Goal: Task Accomplishment & Management: Manage account settings

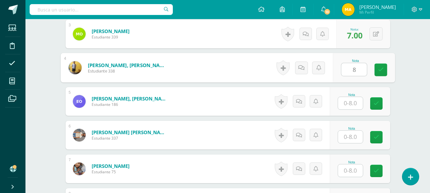
type input "8"
click at [349, 103] on input "8" at bounding box center [350, 103] width 25 height 12
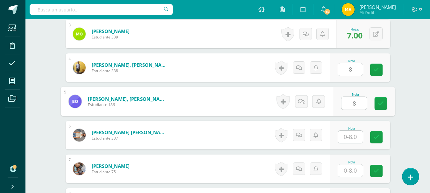
type input "8"
click at [350, 141] on input "text" at bounding box center [350, 137] width 25 height 12
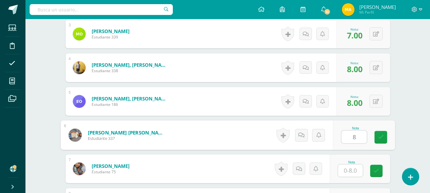
type input "8"
click at [353, 173] on input "8" at bounding box center [350, 171] width 25 height 12
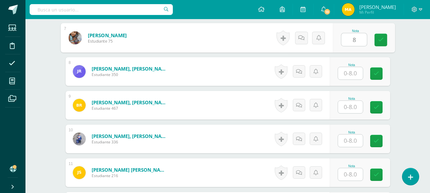
scroll to position [410, 0]
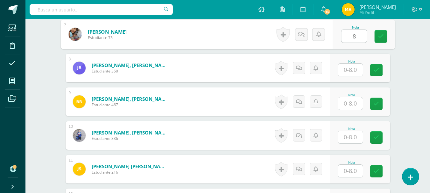
type input "8"
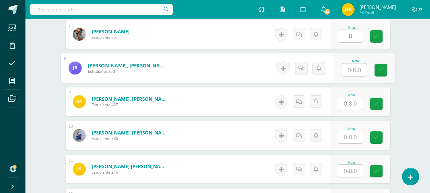
click at [339, 69] on div "Nota" at bounding box center [364, 69] width 62 height 30
type input "8"
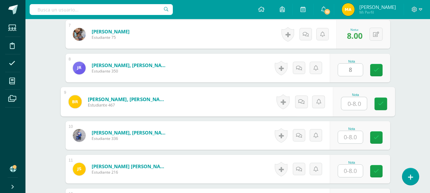
click at [351, 107] on input "text" at bounding box center [354, 103] width 25 height 13
type input "5"
click at [305, 102] on link at bounding box center [301, 102] width 13 height 13
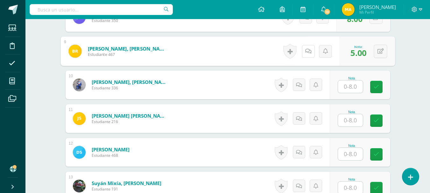
scroll to position [467, 0]
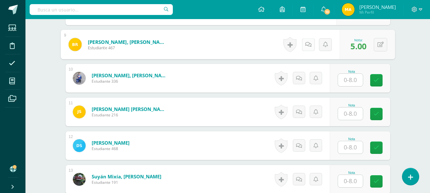
click at [312, 47] on link at bounding box center [308, 44] width 13 height 13
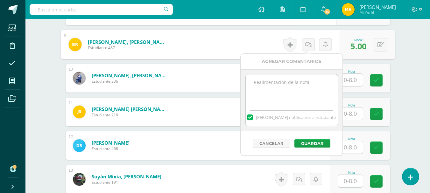
click at [295, 89] on textarea at bounding box center [292, 91] width 92 height 32
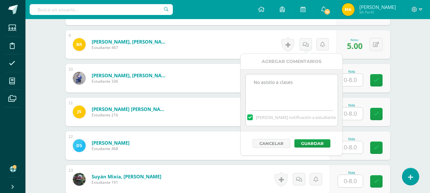
click at [269, 83] on textarea "No asistio a clases" at bounding box center [292, 91] width 92 height 32
type textarea "No asistió a clases"
click at [312, 147] on button "Guardar" at bounding box center [313, 144] width 36 height 8
click at [321, 140] on button "Guardar" at bounding box center [313, 144] width 36 height 8
click at [322, 143] on button "Guardar" at bounding box center [313, 144] width 36 height 8
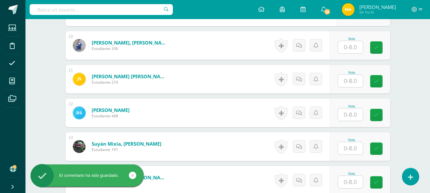
scroll to position [507, 0]
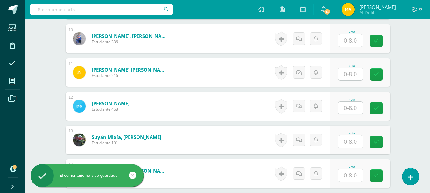
click at [356, 38] on input "text" at bounding box center [350, 40] width 25 height 12
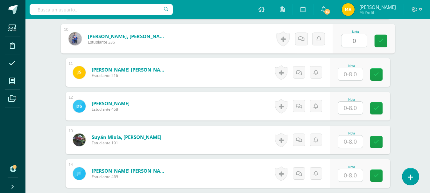
type input "0"
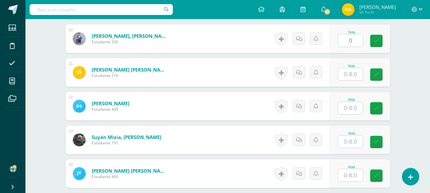
click at [300, 38] on icon at bounding box center [299, 38] width 6 height 5
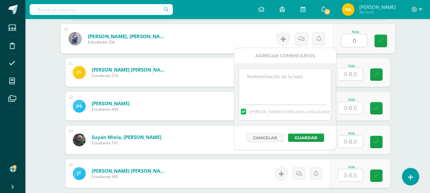
click at [287, 74] on textarea at bounding box center [285, 85] width 92 height 32
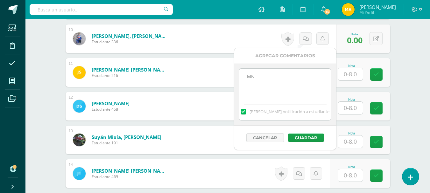
type textarea "M"
click at [265, 79] on textarea "No asistio a clases no entrego la hoja" at bounding box center [285, 85] width 92 height 32
click at [284, 85] on textarea "No asistió a clases no entrego la hoja" at bounding box center [285, 85] width 92 height 32
type textarea "No asistió a clases no entrego la hoja"
click at [310, 136] on button "Guardar" at bounding box center [306, 138] width 36 height 8
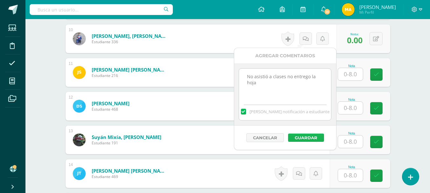
click at [310, 136] on button "Guardar" at bounding box center [306, 138] width 36 height 8
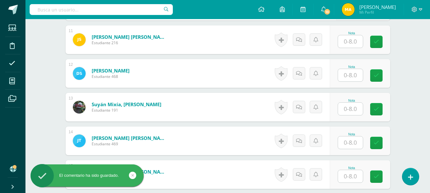
scroll to position [543, 0]
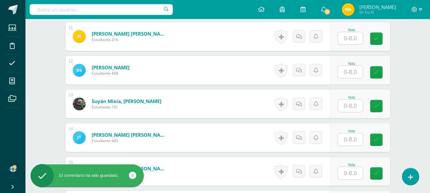
click at [354, 38] on input "text" at bounding box center [350, 38] width 25 height 12
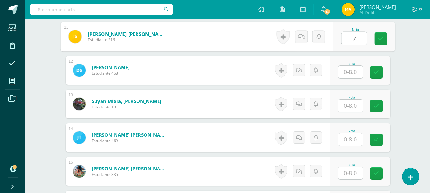
type input "7"
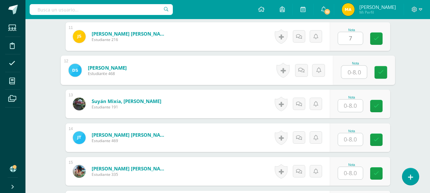
click at [354, 70] on input "text" at bounding box center [354, 72] width 25 height 13
type input "8"
click at [356, 103] on input "8" at bounding box center [350, 106] width 25 height 12
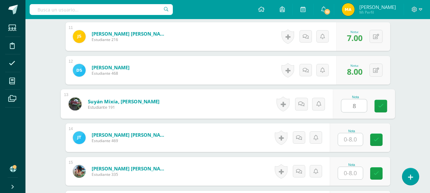
type input "8"
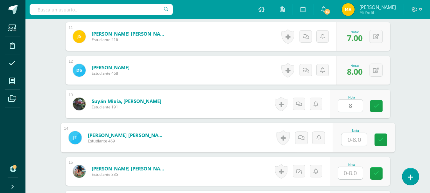
click at [351, 144] on input "text" at bounding box center [354, 139] width 25 height 13
type input "8"
click at [350, 175] on input "8" at bounding box center [350, 173] width 25 height 12
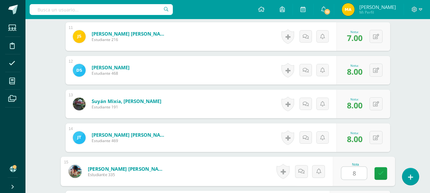
type input "8"
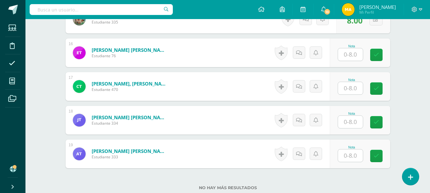
scroll to position [686, 0]
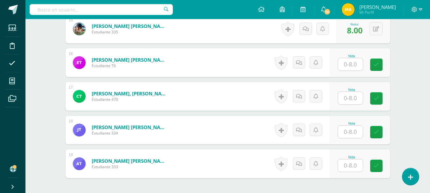
click at [350, 68] on input "text" at bounding box center [350, 64] width 25 height 12
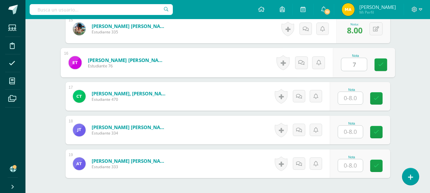
type input "7"
click at [350, 93] on input "text" at bounding box center [350, 98] width 25 height 12
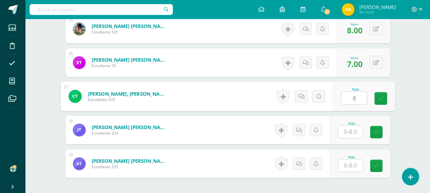
type input "8"
click at [354, 129] on input "8" at bounding box center [350, 132] width 25 height 12
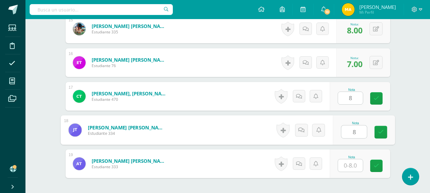
type input "8"
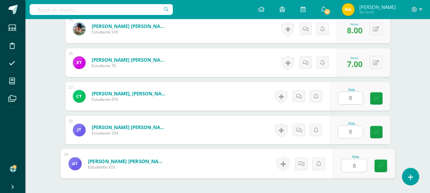
click at [352, 167] on input "8" at bounding box center [354, 166] width 25 height 13
type input "8"
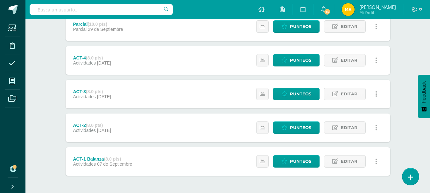
scroll to position [227, 0]
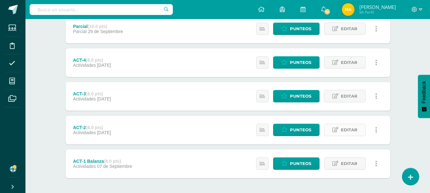
click at [355, 130] on span "Editar" at bounding box center [349, 130] width 17 height 12
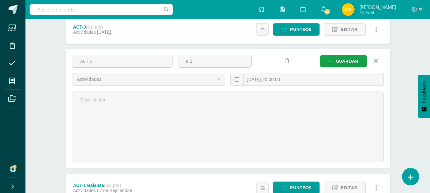
scroll to position [294, 0]
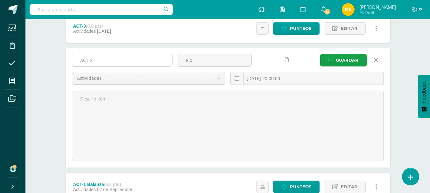
click at [167, 63] on input "ACT-2" at bounding box center [122, 60] width 100 height 12
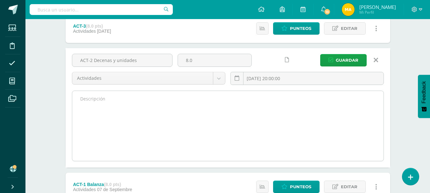
type input "ACT-2 Decenas y unidades"
click at [167, 101] on textarea at bounding box center [228, 126] width 312 height 70
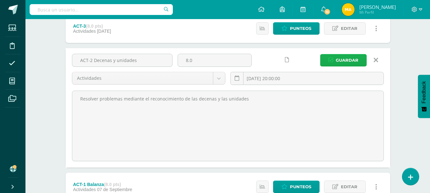
type textarea "Resolver problemas mediante el reconocimiento de las decenas y las unidades"
click at [336, 64] on span "Guardar" at bounding box center [347, 60] width 23 height 12
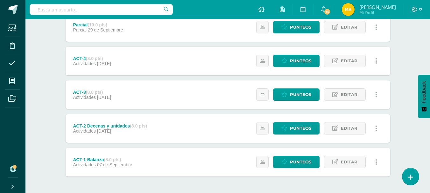
scroll to position [227, 0]
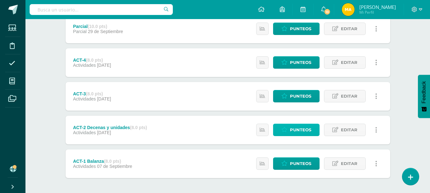
click at [294, 132] on span "Punteos" at bounding box center [300, 130] width 21 height 12
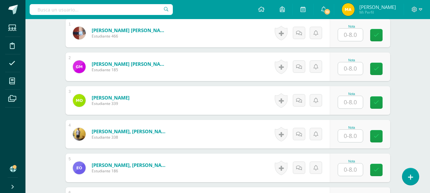
scroll to position [209, 0]
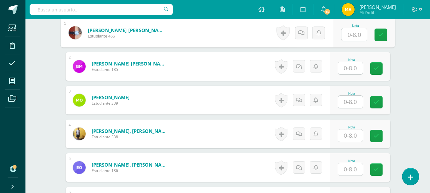
click at [354, 34] on input "text" at bounding box center [354, 34] width 25 height 13
type input "8"
click at [352, 69] on input "text" at bounding box center [350, 68] width 25 height 12
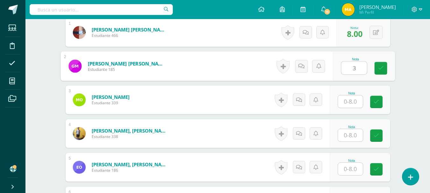
type input "3"
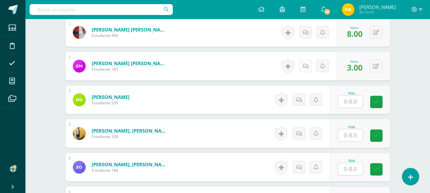
click at [307, 64] on icon at bounding box center [306, 66] width 6 height 5
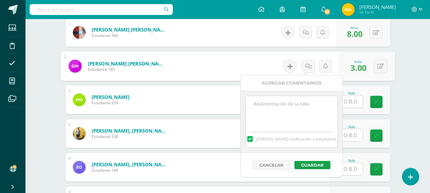
click at [296, 104] on textarea at bounding box center [292, 112] width 92 height 32
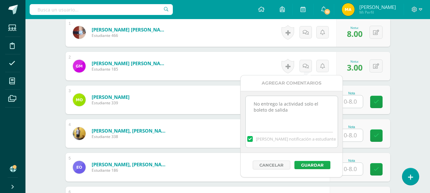
type textarea "No entrego la actividad solo el boleto de salida"
click at [325, 168] on button "Guardar" at bounding box center [313, 165] width 36 height 8
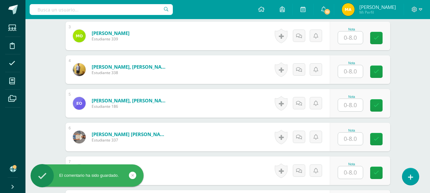
scroll to position [275, 0]
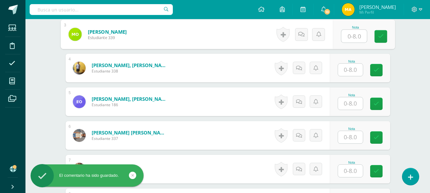
click at [359, 40] on input "text" at bounding box center [354, 36] width 25 height 13
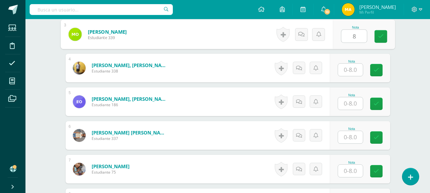
type input "8"
click at [356, 72] on input "text" at bounding box center [350, 70] width 25 height 12
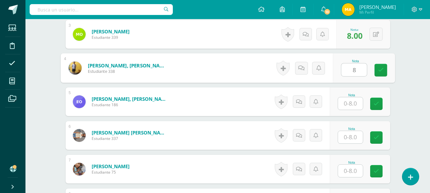
type input "8"
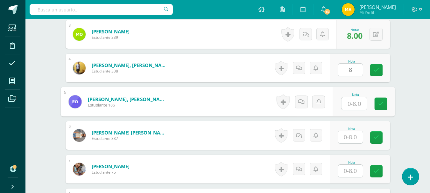
click at [354, 100] on input "text" at bounding box center [354, 103] width 25 height 13
type input "8"
click at [348, 140] on input "text" at bounding box center [350, 137] width 25 height 12
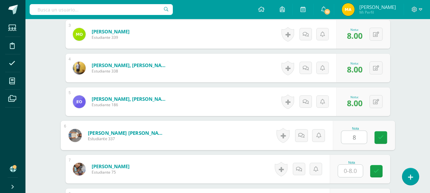
type input "8"
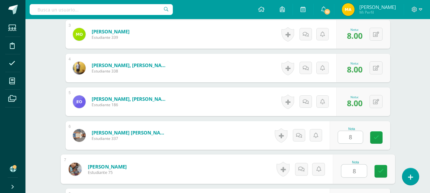
click at [353, 172] on input "8" at bounding box center [354, 171] width 25 height 13
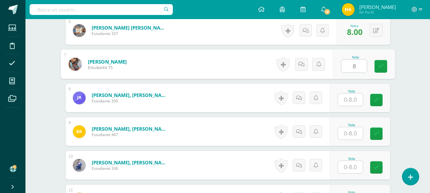
scroll to position [383, 0]
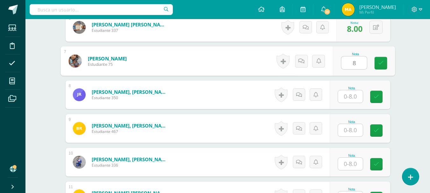
type input "8"
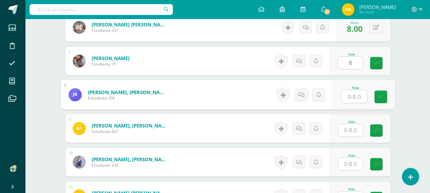
click at [346, 96] on input "text" at bounding box center [354, 96] width 25 height 13
type input "8"
click at [346, 123] on div "Nota" at bounding box center [352, 122] width 28 height 4
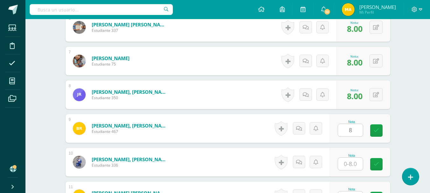
click at [349, 130] on input "8" at bounding box center [350, 130] width 25 height 12
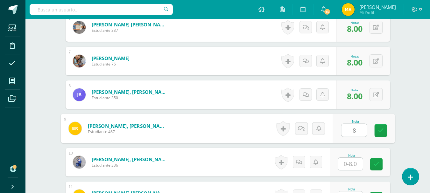
type input "8"
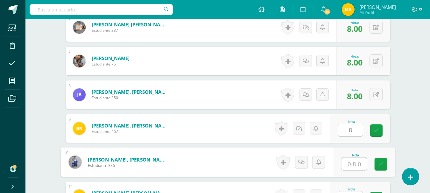
click at [351, 167] on input "text" at bounding box center [354, 164] width 25 height 13
type input "8"
click at [408, 136] on div "Matemáticas Primero Primaria "B" Herramientas Detalle de asistencias Actividad …" at bounding box center [227, 95] width 405 height 918
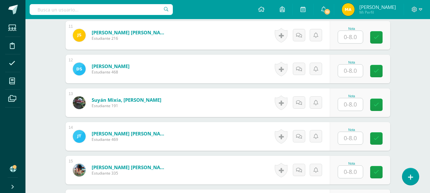
scroll to position [538, 0]
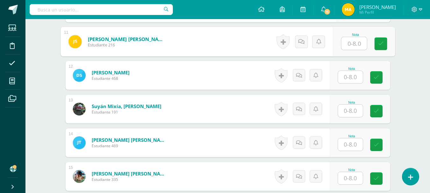
click at [352, 43] on input "text" at bounding box center [354, 43] width 25 height 13
type input "0"
click at [298, 47] on link at bounding box center [301, 41] width 13 height 13
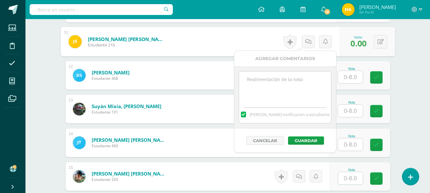
click at [290, 79] on textarea at bounding box center [285, 88] width 92 height 32
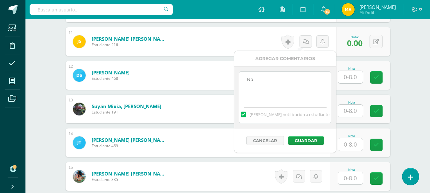
type textarea "N"
type textarea "n"
click at [262, 81] on textarea "No asistio a clases." at bounding box center [285, 88] width 92 height 32
click at [283, 88] on textarea "No asistió a clases." at bounding box center [285, 88] width 92 height 32
type textarea "No asistió a clases."
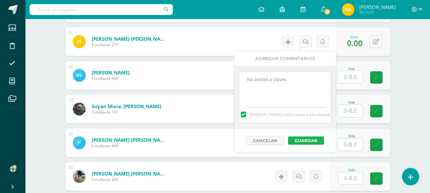
click at [300, 145] on button "Guardar" at bounding box center [306, 141] width 36 height 8
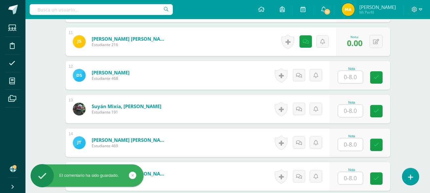
click at [354, 77] on input "text" at bounding box center [350, 77] width 25 height 12
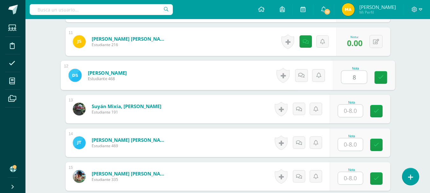
type input "8"
click at [353, 109] on input "8" at bounding box center [350, 111] width 25 height 12
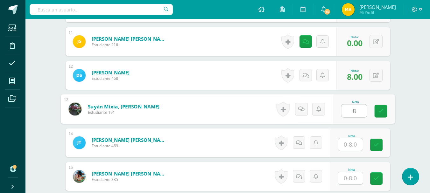
type input "8"
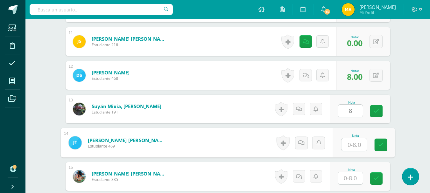
click at [349, 142] on input "text" at bounding box center [354, 145] width 25 height 13
type input "8"
click at [349, 180] on input "8" at bounding box center [350, 178] width 25 height 12
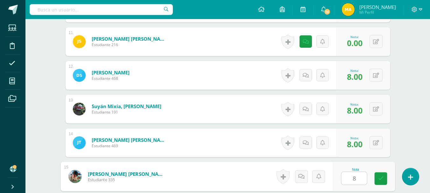
type input "8"
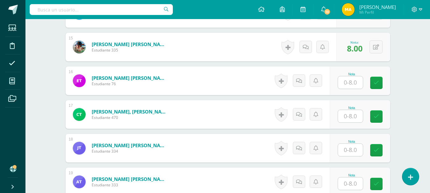
scroll to position [689, 0]
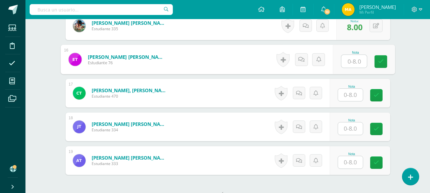
click at [359, 63] on input "text" at bounding box center [354, 61] width 25 height 13
type input "8"
click at [353, 99] on input "text" at bounding box center [350, 95] width 25 height 12
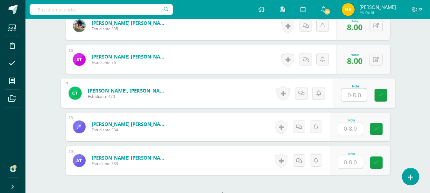
type input "8"
type input "3"
click at [356, 123] on input "text" at bounding box center [350, 129] width 25 height 12
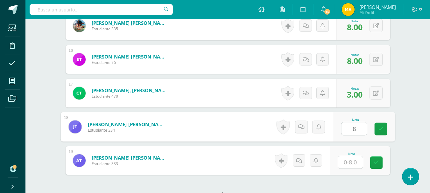
type input "8"
click at [355, 158] on input "text" at bounding box center [350, 162] width 25 height 12
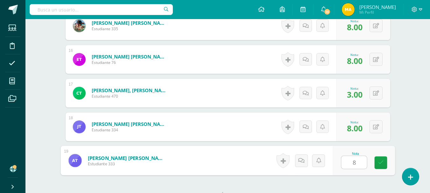
type input "8"
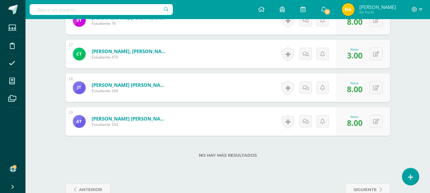
scroll to position [730, 0]
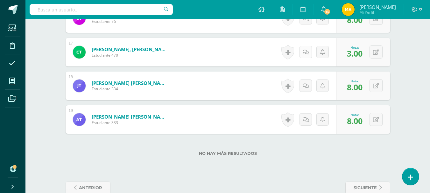
click at [302, 54] on link at bounding box center [306, 52] width 12 height 12
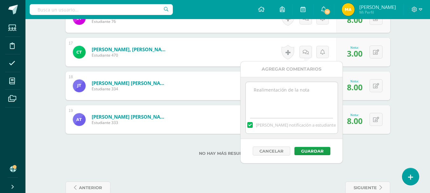
click at [293, 102] on textarea at bounding box center [292, 98] width 92 height 32
type textarea "No entrego la actividad solo el boleto de salida."
click at [309, 149] on button "Guardar" at bounding box center [313, 151] width 36 height 8
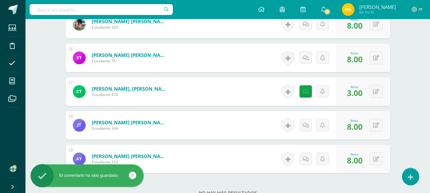
scroll to position [689, 0]
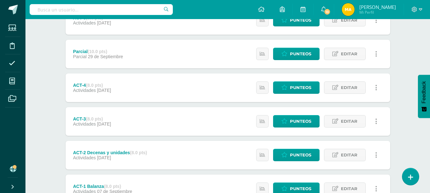
scroll to position [254, 0]
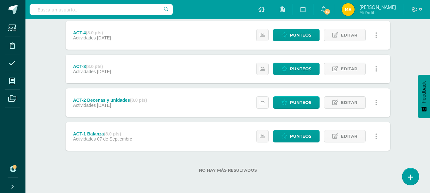
click at [267, 102] on link at bounding box center [262, 103] width 12 height 12
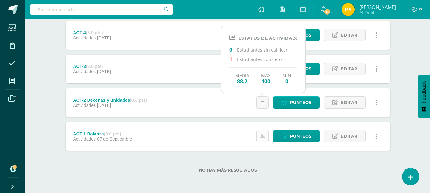
click at [263, 134] on icon at bounding box center [262, 136] width 5 height 5
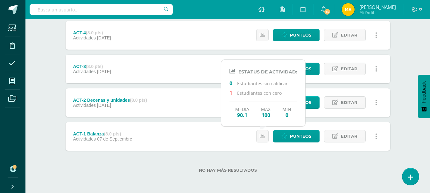
click at [269, 151] on div "No hay más resultados" at bounding box center [228, 166] width 325 height 30
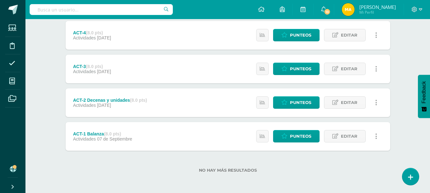
click at [139, 170] on label "No hay más resultados" at bounding box center [228, 170] width 325 height 5
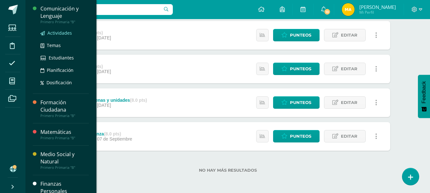
click at [59, 35] on span "Actividades" at bounding box center [59, 33] width 25 height 6
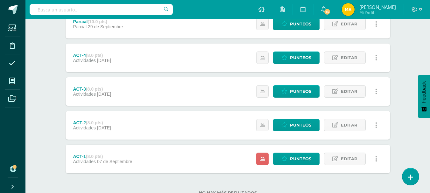
scroll to position [254, 0]
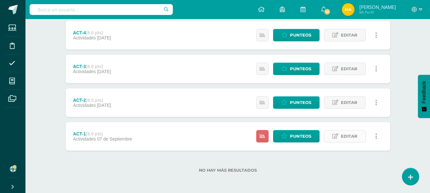
click at [354, 137] on span "Editar" at bounding box center [349, 137] width 17 height 12
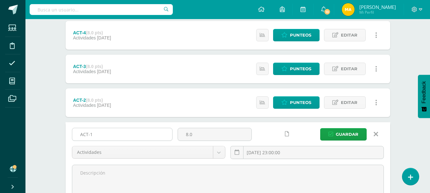
click at [155, 135] on input "ACT-1" at bounding box center [122, 134] width 100 height 12
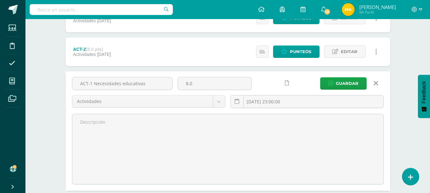
scroll to position [313, 0]
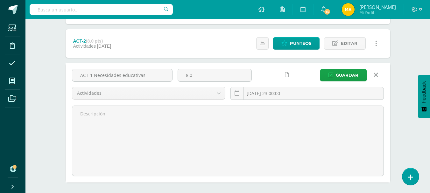
type input "ACT-1 Necesidades educativas"
click at [298, 102] on div "[DATE] 23:00:00" at bounding box center [307, 96] width 159 height 18
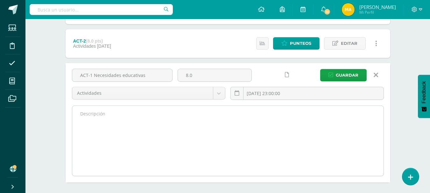
click at [304, 116] on textarea at bounding box center [228, 141] width 312 height 70
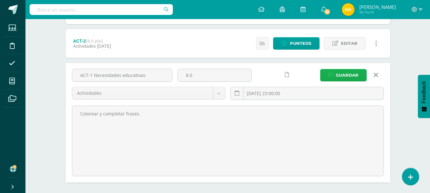
type textarea "Colorear y completar frases."
click at [333, 75] on icon "submit" at bounding box center [331, 75] width 5 height 5
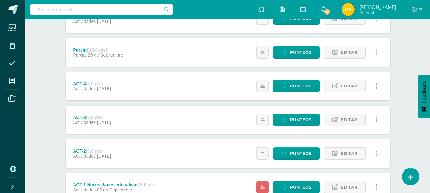
scroll to position [254, 0]
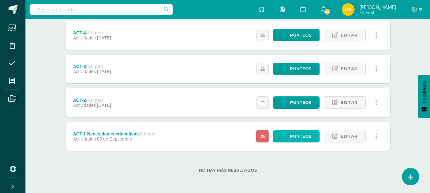
click at [292, 139] on span "Punteos" at bounding box center [300, 137] width 21 height 12
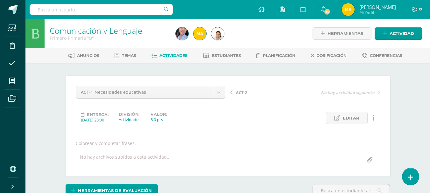
click at [430, 51] on html "Estudiantes Disciplina Asistencia Mis cursos Archivos Soporte Ayuda Reportar un…" at bounding box center [215, 129] width 430 height 258
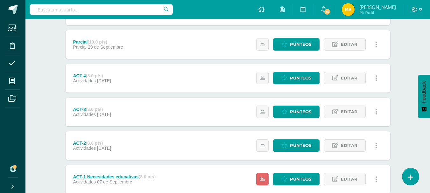
scroll to position [254, 0]
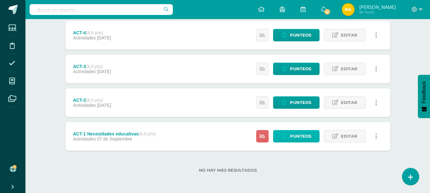
click at [293, 135] on span "Punteos" at bounding box center [300, 137] width 21 height 12
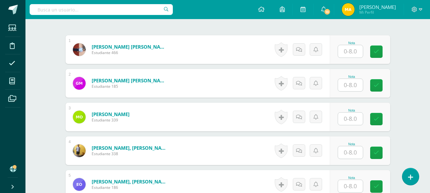
scroll to position [201, 0]
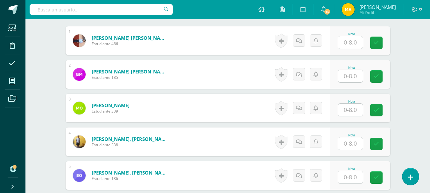
click at [355, 46] on input "text" at bounding box center [350, 42] width 25 height 12
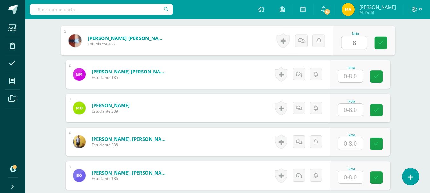
type input "8"
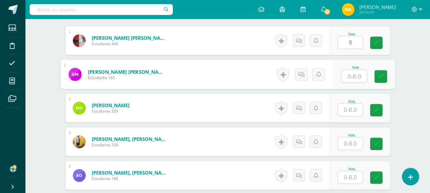
click at [354, 74] on input "text" at bounding box center [354, 76] width 25 height 13
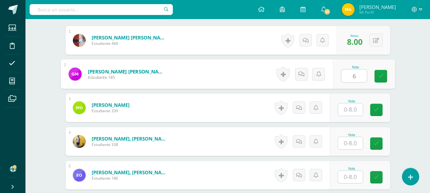
type input "6"
click at [354, 109] on input "text" at bounding box center [350, 110] width 25 height 12
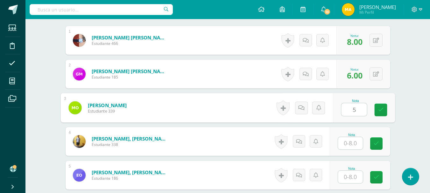
type input "5"
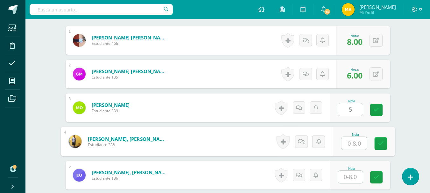
click at [352, 143] on input "text" at bounding box center [354, 143] width 25 height 13
type input "8"
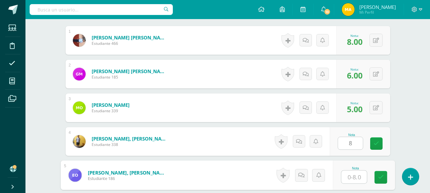
click at [355, 180] on input "text" at bounding box center [354, 177] width 25 height 13
type input "7"
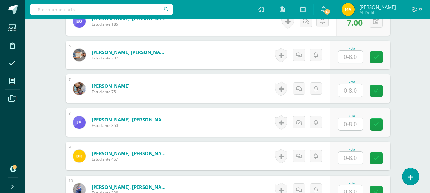
scroll to position [372, 0]
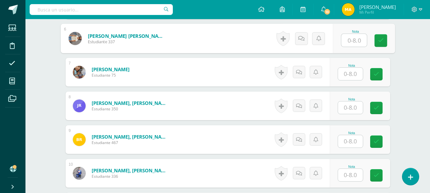
click at [356, 39] on input "text" at bounding box center [354, 40] width 25 height 13
type input "8"
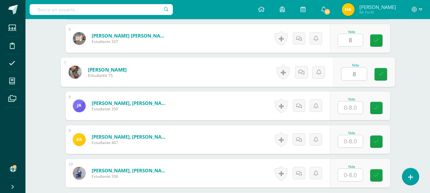
click at [351, 74] on input "8" at bounding box center [354, 74] width 25 height 13
type input "8"
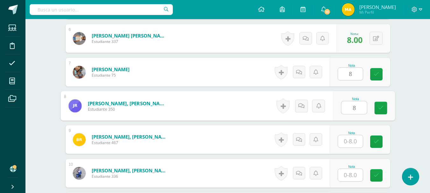
click at [350, 106] on input "8" at bounding box center [354, 108] width 25 height 13
type input "8"
click at [351, 145] on input "text" at bounding box center [350, 141] width 25 height 12
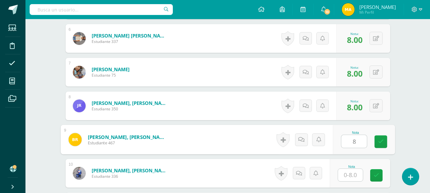
type input "8"
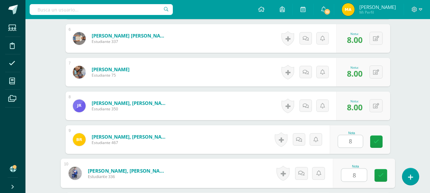
click at [351, 173] on input "8" at bounding box center [354, 175] width 25 height 13
type input "8"
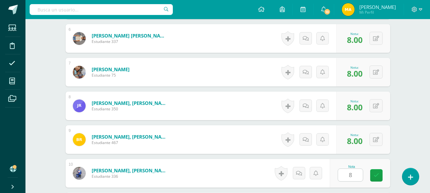
click at [405, 143] on div "Comunicación y Lenguaje Primero Primaria "B" Herramientas Detalle de asistencia…" at bounding box center [227, 106] width 405 height 918
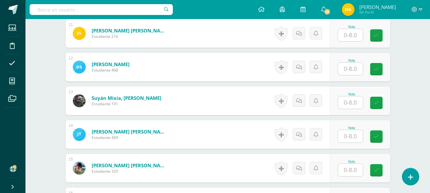
scroll to position [543, 0]
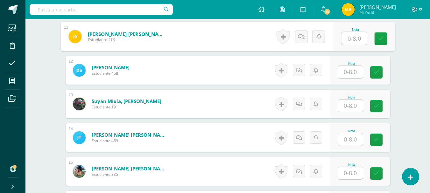
click at [360, 34] on input "text" at bounding box center [354, 38] width 25 height 13
type input "0"
click at [301, 34] on icon at bounding box center [301, 36] width 6 height 5
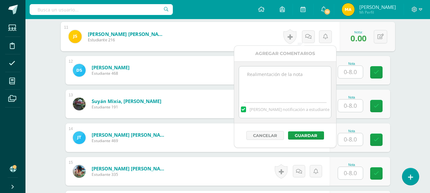
click at [289, 73] on textarea at bounding box center [285, 83] width 92 height 32
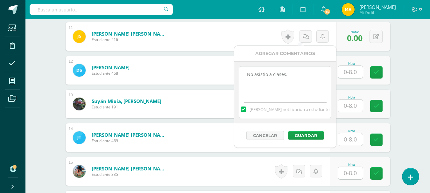
click at [265, 75] on textarea "No asistio a clases." at bounding box center [285, 83] width 92 height 32
type textarea "No asistió a clases."
click at [301, 135] on button "Guardar" at bounding box center [306, 136] width 36 height 8
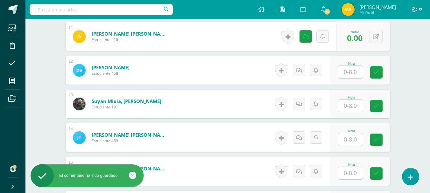
click at [356, 73] on input "text" at bounding box center [350, 72] width 25 height 12
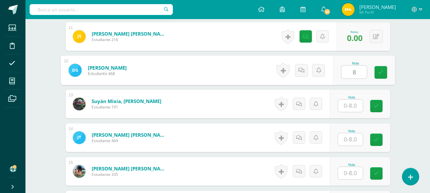
type input "8"
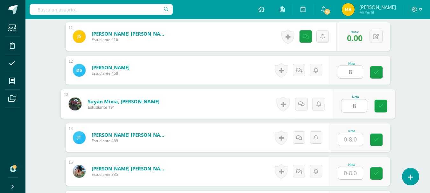
click at [353, 108] on input "8" at bounding box center [354, 106] width 25 height 13
type input "8"
click at [349, 139] on input "text" at bounding box center [350, 139] width 25 height 12
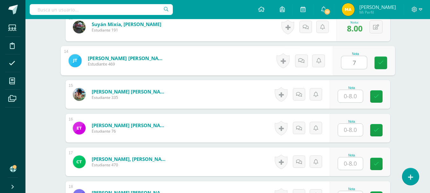
scroll to position [622, 0]
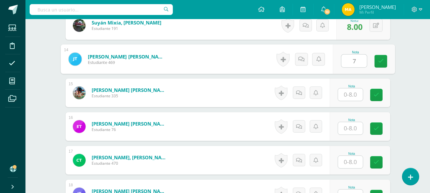
type input "7"
click at [347, 98] on input "text" at bounding box center [350, 95] width 25 height 12
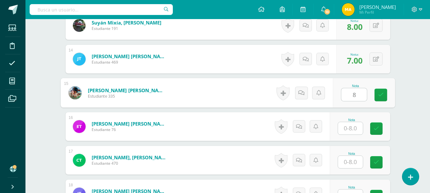
type input "8"
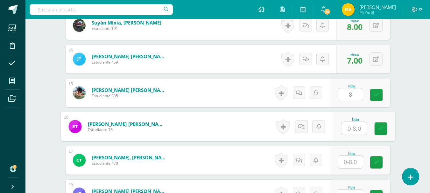
click at [352, 129] on input "text" at bounding box center [354, 128] width 25 height 13
type input "8"
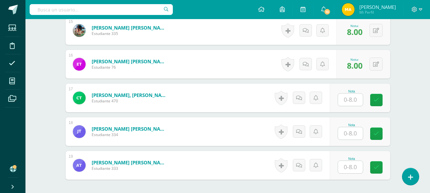
scroll to position [700, 0]
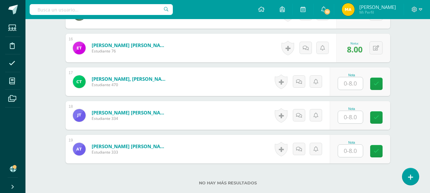
click at [349, 86] on input "text" at bounding box center [350, 83] width 25 height 12
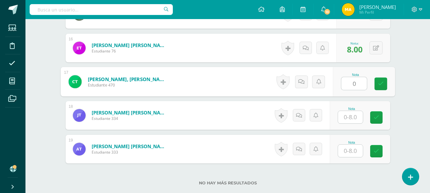
type input "0"
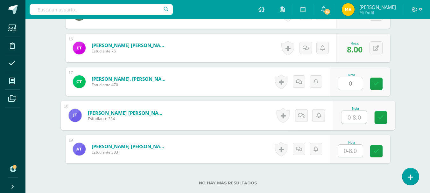
click at [353, 115] on input "text" at bounding box center [354, 117] width 25 height 13
type input "8"
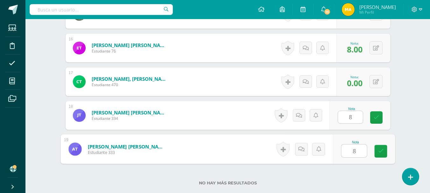
click at [352, 151] on input "8" at bounding box center [354, 151] width 25 height 13
type input "8"
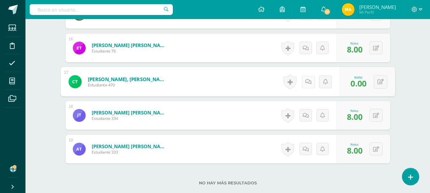
click at [309, 77] on link at bounding box center [308, 82] width 13 height 13
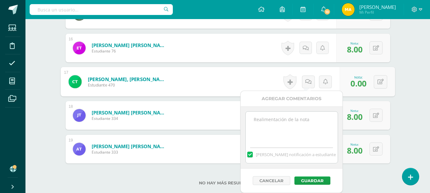
click at [296, 122] on textarea at bounding box center [292, 128] width 92 height 32
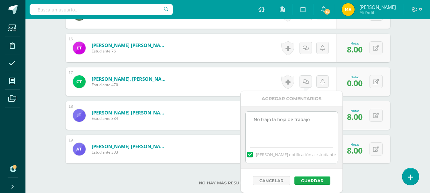
type textarea "No trajo la hoja de trabajo"
click at [307, 179] on button "Guardar" at bounding box center [313, 181] width 36 height 8
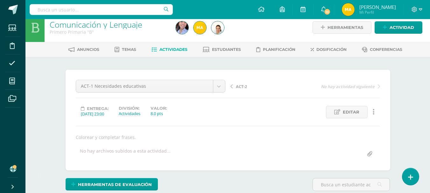
scroll to position [0, 0]
